Goal: Obtain resource: Obtain resource

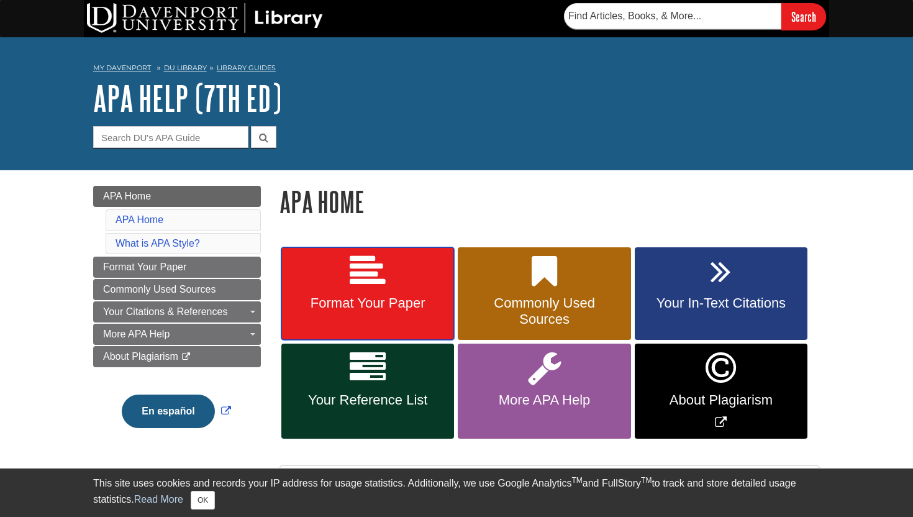
click at [408, 301] on span "Format Your Paper" at bounding box center [368, 303] width 154 height 16
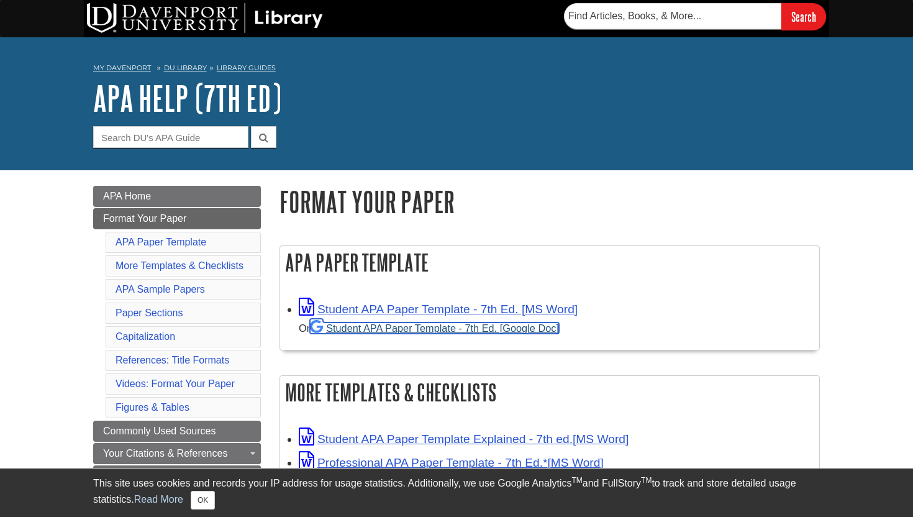
click at [394, 325] on link "Student APA Paper Template - 7th Ed. [Google Doc]" at bounding box center [434, 327] width 249 height 11
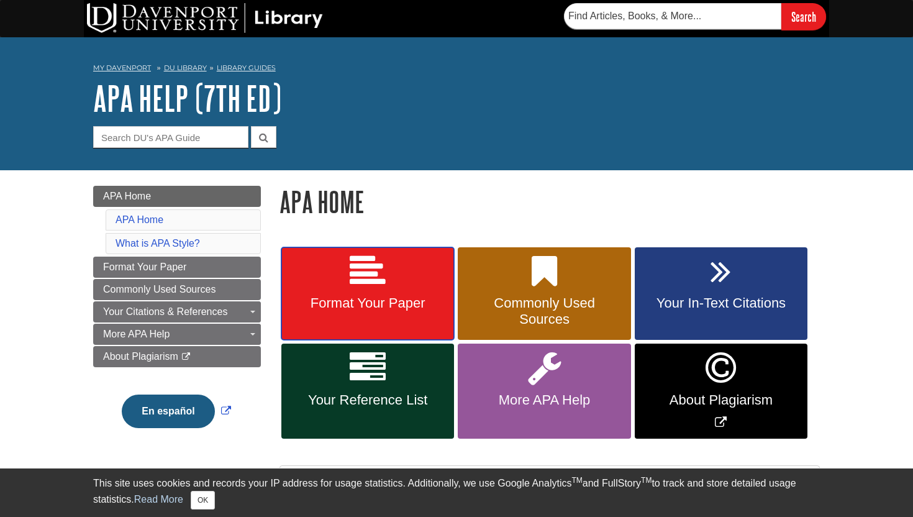
click at [388, 301] on span "Format Your Paper" at bounding box center [368, 303] width 154 height 16
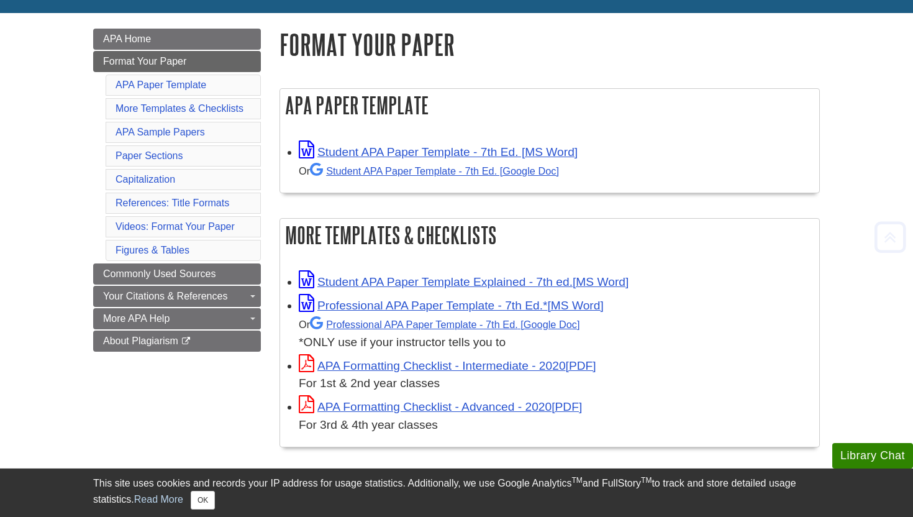
scroll to position [160, 0]
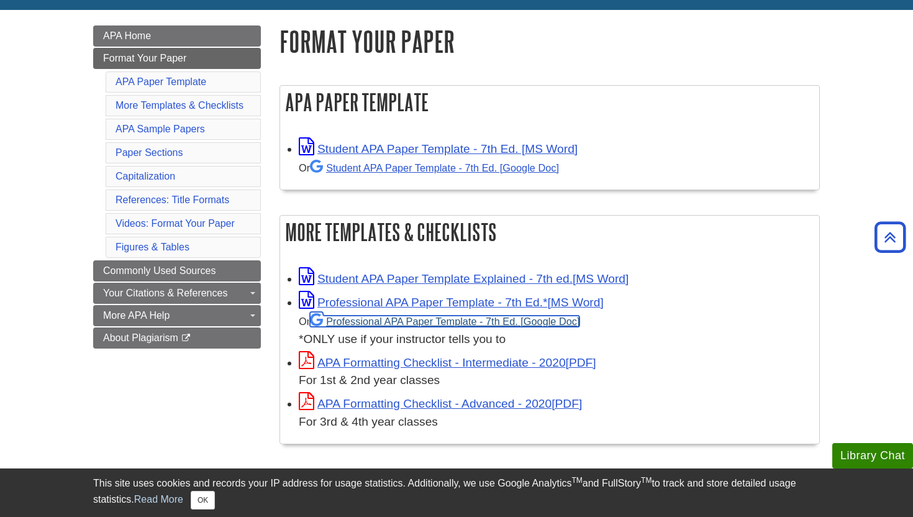
click at [391, 319] on link "Professional APA Paper Template - 7th Ed." at bounding box center [445, 320] width 270 height 11
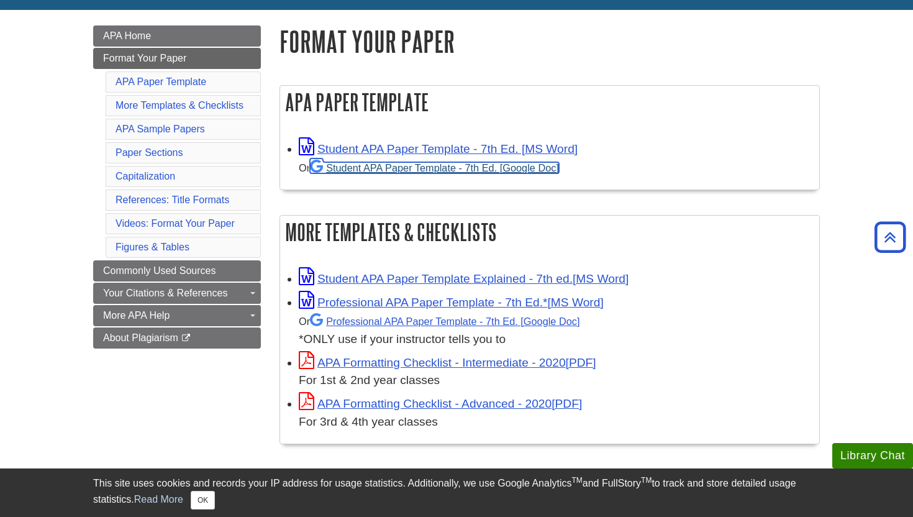
click at [469, 168] on link "Student APA Paper Template - 7th Ed. [Google Doc]" at bounding box center [434, 167] width 249 height 11
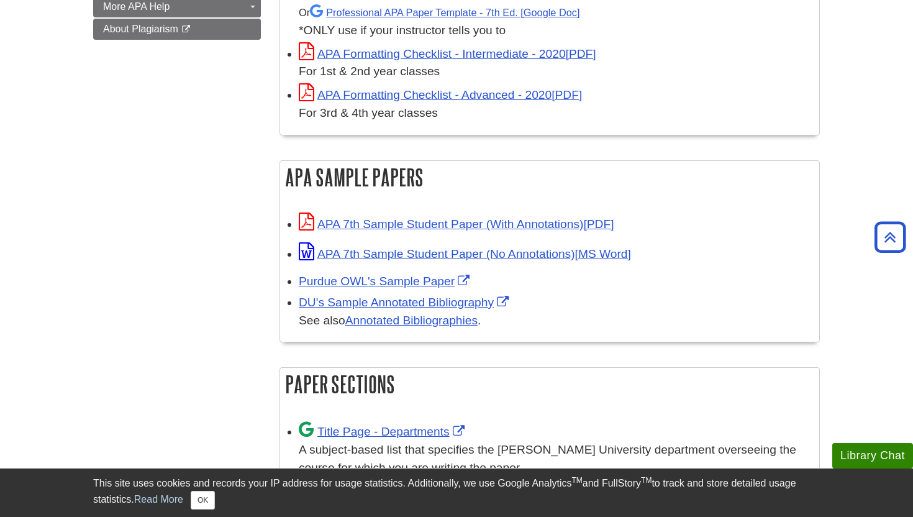
scroll to position [522, 0]
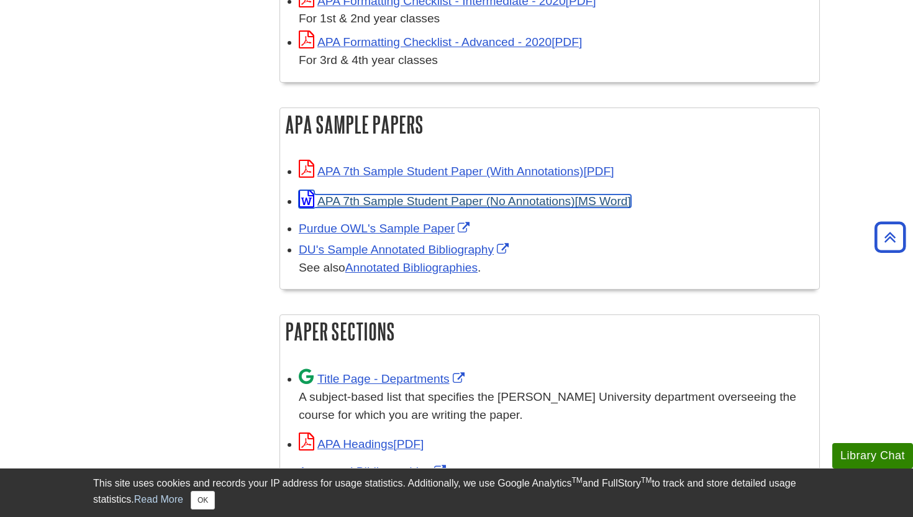
click at [558, 194] on link "APA 7th Sample Student Paper (No Annotations)" at bounding box center [465, 200] width 332 height 13
